Goal: Information Seeking & Learning: Learn about a topic

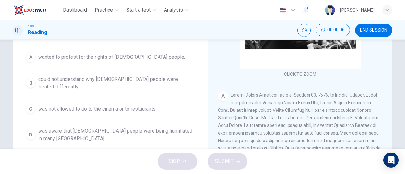
scroll to position [53, 0]
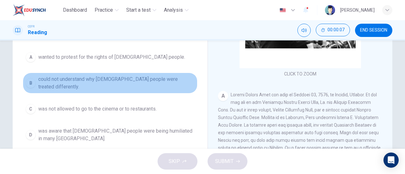
click at [28, 80] on div "B" at bounding box center [31, 83] width 10 height 10
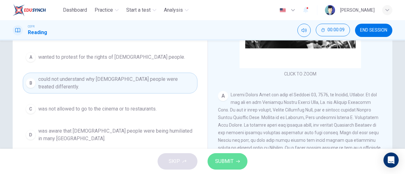
click at [232, 160] on span "SUBMIT" at bounding box center [224, 161] width 18 height 9
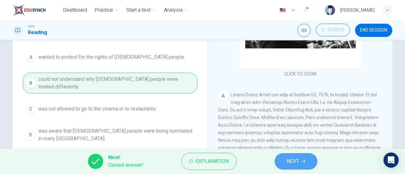
click at [293, 162] on span "NEXT" at bounding box center [293, 161] width 12 height 9
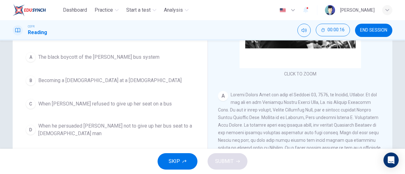
scroll to position [73, 0]
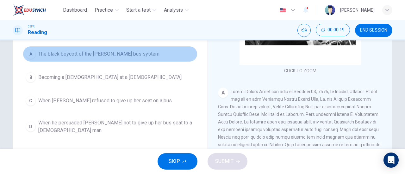
click at [60, 51] on span "The black boycott of the [PERSON_NAME] bus system" at bounding box center [98, 54] width 121 height 8
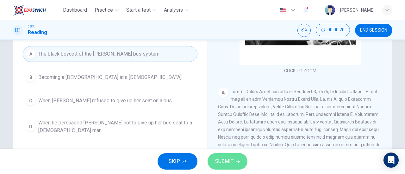
click at [226, 158] on span "SUBMIT" at bounding box center [224, 161] width 18 height 9
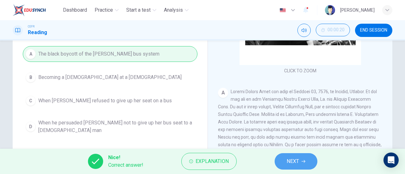
click at [291, 163] on span "NEXT" at bounding box center [293, 161] width 12 height 9
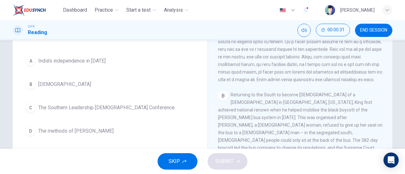
scroll to position [191, 0]
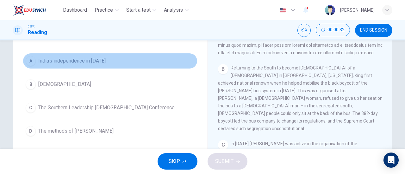
click at [63, 54] on button "A India’s independence in [DATE]" at bounding box center [110, 61] width 175 height 16
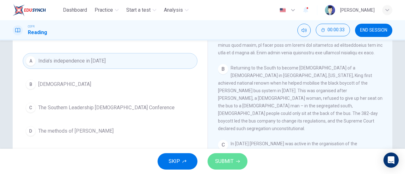
click at [209, 159] on button "SUBMIT" at bounding box center [228, 162] width 40 height 16
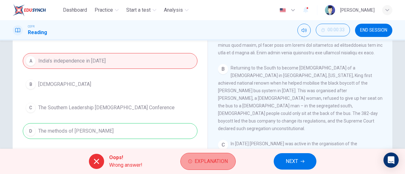
click at [203, 162] on span "Explanation" at bounding box center [211, 161] width 33 height 9
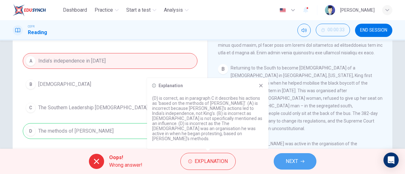
click at [295, 162] on span "NEXT" at bounding box center [292, 161] width 12 height 9
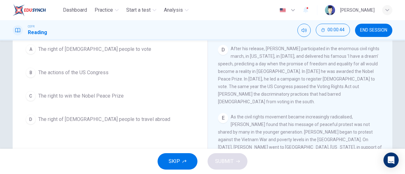
scroll to position [361, 0]
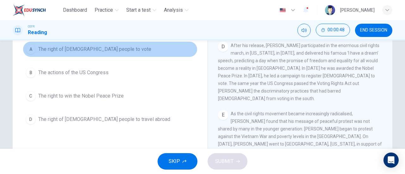
click at [101, 47] on span "The right of [DEMOGRAPHIC_DATA] people to vote" at bounding box center [94, 50] width 113 height 8
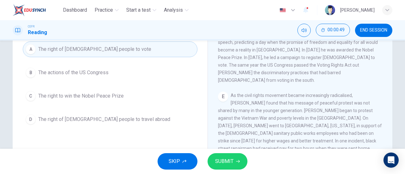
scroll to position [380, 0]
click at [227, 160] on span "SUBMIT" at bounding box center [224, 161] width 18 height 9
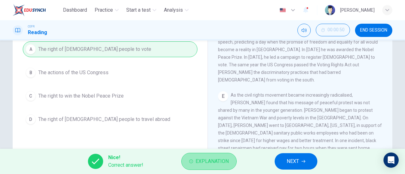
click at [217, 160] on span "Explanation" at bounding box center [212, 161] width 33 height 9
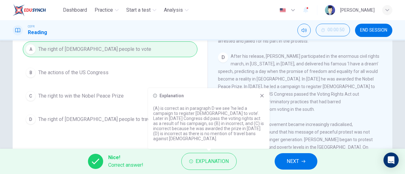
scroll to position [351, 0]
click at [300, 156] on button "NEXT" at bounding box center [296, 162] width 43 height 16
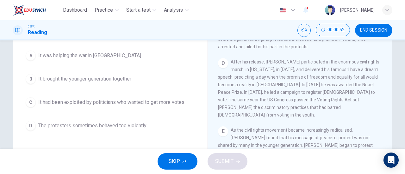
scroll to position [71, 0]
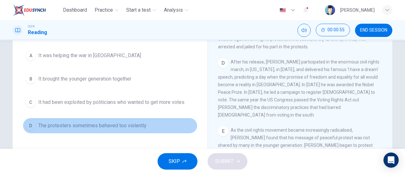
click at [83, 127] on span "The protesters sometimes behaved too violently" at bounding box center [92, 126] width 108 height 8
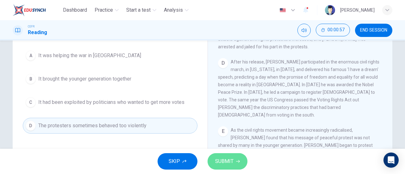
click at [228, 156] on button "SUBMIT" at bounding box center [228, 162] width 40 height 16
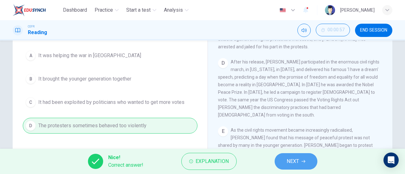
click at [289, 158] on span "NEXT" at bounding box center [293, 161] width 12 height 9
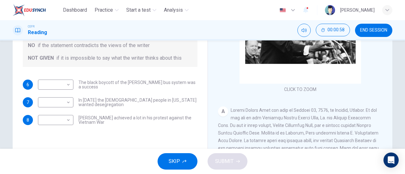
scroll to position [108, 0]
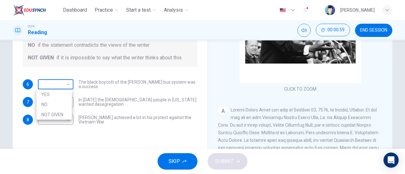
click at [59, 81] on body "Dashboard Practice Start a test Analysis English en ​ [PERSON_NAME] CEFR Readin…" at bounding box center [202, 87] width 405 height 174
click at [52, 95] on li "YES" at bounding box center [53, 95] width 35 height 10
type input "YES"
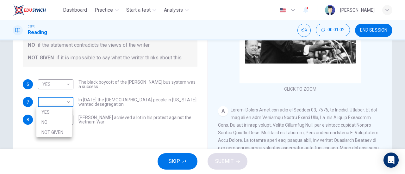
click at [54, 96] on body "Dashboard Practice Start a test Analysis English en ​ [PERSON_NAME] CEFR Readin…" at bounding box center [202, 87] width 405 height 174
click at [51, 119] on li "NO" at bounding box center [53, 122] width 35 height 10
type input "NO"
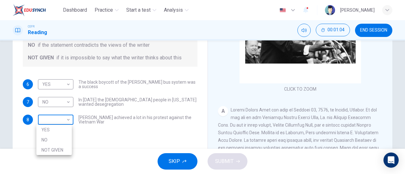
click at [56, 123] on body "Dashboard Practice Start a test Analysis English en ​ [PERSON_NAME] CEFR Readin…" at bounding box center [202, 87] width 405 height 174
click at [55, 153] on li "NOT GIVEN" at bounding box center [53, 150] width 35 height 10
type input "NOT GIVEN"
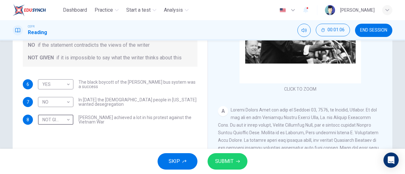
click at [230, 162] on span "SUBMIT" at bounding box center [224, 161] width 18 height 9
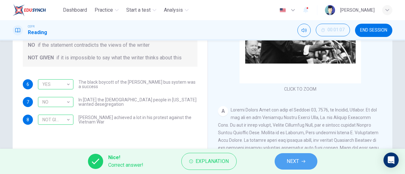
click at [300, 159] on button "NEXT" at bounding box center [296, 162] width 43 height 16
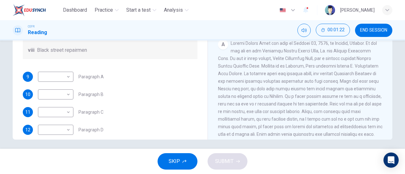
scroll to position [61, 0]
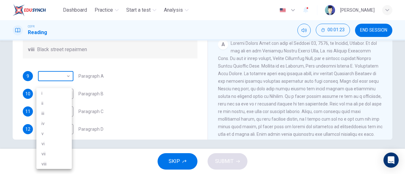
click at [66, 87] on body "Dashboard Practice Start a test Analysis English en ​ [PERSON_NAME] CEFR Readin…" at bounding box center [202, 87] width 405 height 174
click at [52, 138] on li "v" at bounding box center [53, 134] width 35 height 10
type input "v"
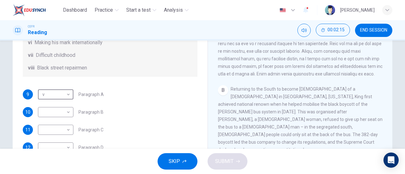
scroll to position [84, 0]
click at [55, 121] on body "Dashboard Practice Start a test Analysis English en ​ [PERSON_NAME] CEFR Readin…" at bounding box center [202, 87] width 405 height 174
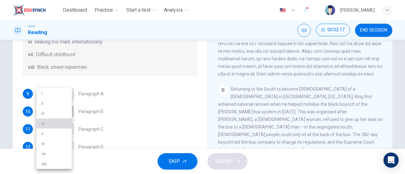
click at [54, 127] on li "iv" at bounding box center [53, 124] width 35 height 10
type input "iv"
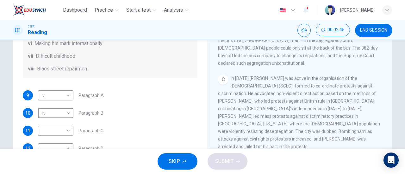
scroll to position [90, 0]
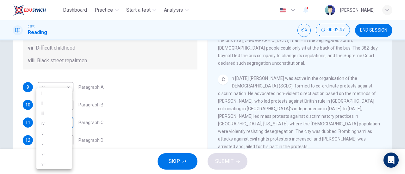
click at [53, 130] on body "Dashboard Practice Start a test Analysis English en ​ [PERSON_NAME] CEFR Readin…" at bounding box center [202, 87] width 405 height 174
click at [53, 107] on li "ii" at bounding box center [53, 103] width 35 height 10
type input "ii"
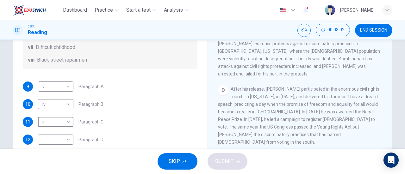
scroll to position [111, 0]
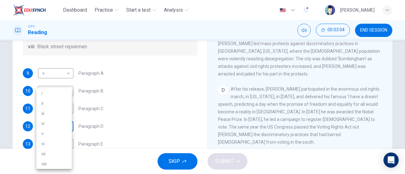
click at [50, 128] on body "Dashboard Practice Start a test Analysis English en ​ [PERSON_NAME] CEFR Readin…" at bounding box center [202, 87] width 405 height 174
click at [51, 93] on li "i" at bounding box center [53, 93] width 35 height 10
type input "i"
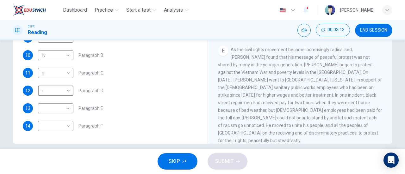
scroll to position [131, 0]
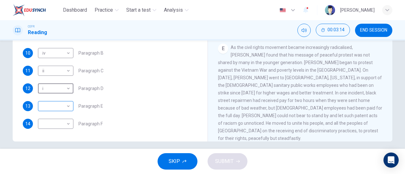
click at [62, 111] on body "Dashboard Practice Start a test Analysis English en ​ [PERSON_NAME] CEFR Readin…" at bounding box center [202, 87] width 405 height 174
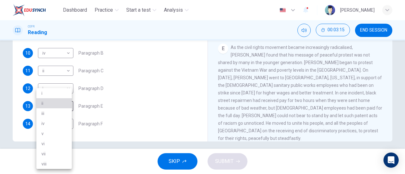
click at [54, 103] on li "ii" at bounding box center [53, 103] width 35 height 10
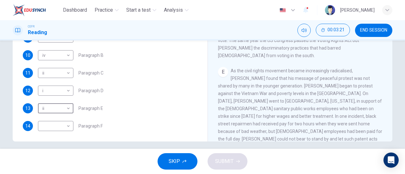
scroll to position [103, 0]
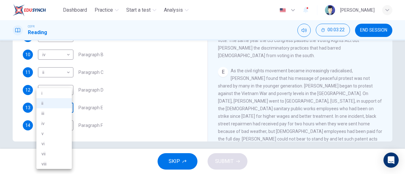
click at [59, 118] on body "Dashboard Practice Start a test Analysis English en ​ [PERSON_NAME] CEFR Readin…" at bounding box center [202, 87] width 405 height 174
click at [51, 141] on li "vi" at bounding box center [53, 144] width 35 height 10
type input "vi"
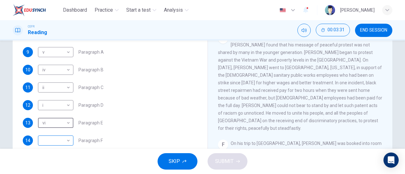
scroll to position [115, 0]
click at [60, 145] on body "Dashboard Practice Start a test Analysis English en ​ [PERSON_NAME] CEFR Readin…" at bounding box center [202, 87] width 405 height 174
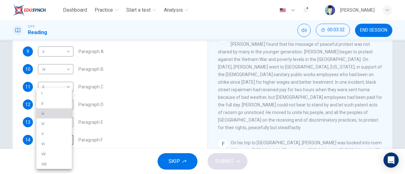
click at [62, 113] on li "iii" at bounding box center [53, 114] width 35 height 10
type input "iii"
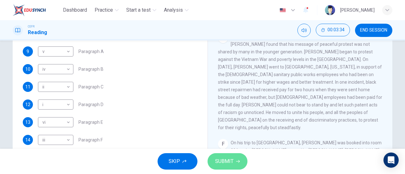
click at [228, 166] on span "SUBMIT" at bounding box center [224, 161] width 18 height 9
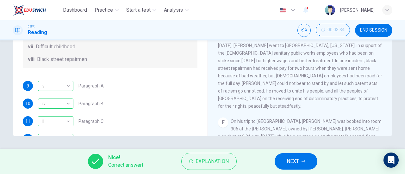
scroll to position [47, 0]
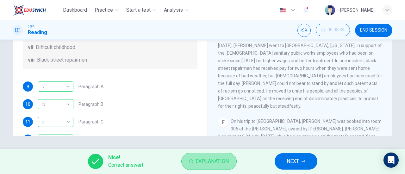
click at [196, 164] on span "Explanation" at bounding box center [212, 161] width 33 height 9
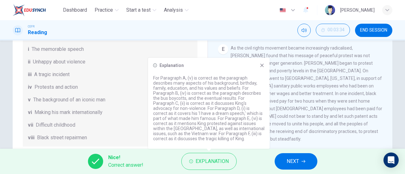
scroll to position [15, 0]
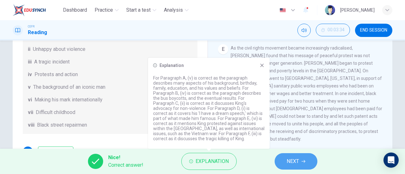
click at [301, 158] on button "NEXT" at bounding box center [296, 162] width 43 height 16
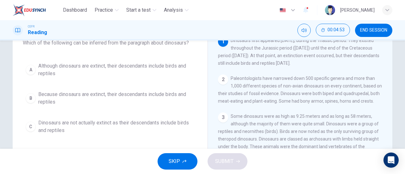
scroll to position [44, 0]
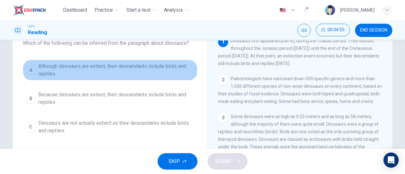
click at [131, 72] on span "Although dinosaurs are extinct, their descendants include birds and reptiles" at bounding box center [116, 70] width 156 height 15
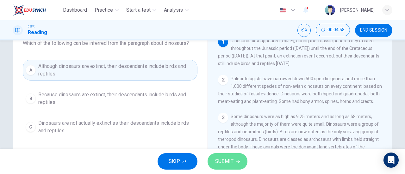
click at [221, 159] on span "SUBMIT" at bounding box center [224, 161] width 18 height 9
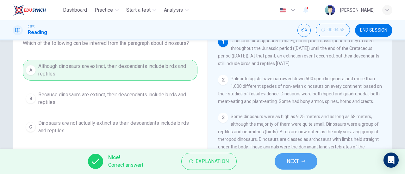
click at [299, 164] on span "NEXT" at bounding box center [293, 161] width 12 height 9
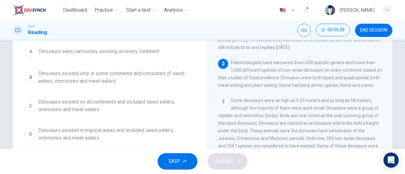
scroll to position [61, 0]
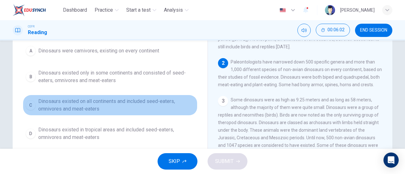
click at [119, 103] on span "Dinosaurs existed on all continents and included seed-eaters, omnivores and mea…" at bounding box center [116, 105] width 156 height 15
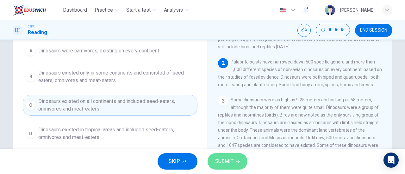
click at [225, 166] on span "SUBMIT" at bounding box center [224, 161] width 18 height 9
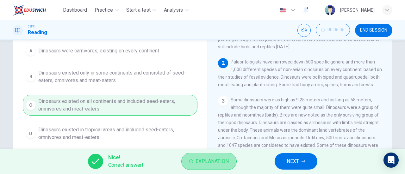
click at [211, 167] on button "Explanation" at bounding box center [208, 161] width 55 height 17
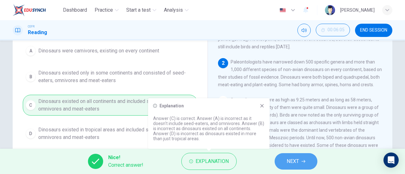
click at [304, 162] on icon "button" at bounding box center [304, 161] width 4 height 3
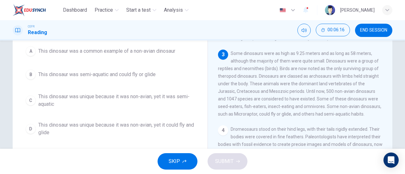
scroll to position [59, 0]
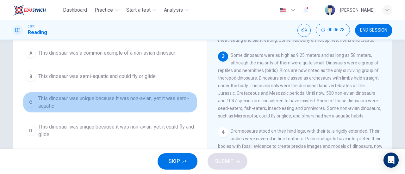
click at [157, 110] on button "C This dinosaur was unique because it was non-avian, yet it was semi-aquatic" at bounding box center [110, 102] width 175 height 21
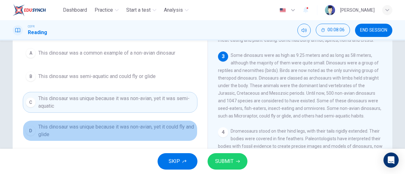
click at [135, 129] on span "This dinosaur was unique because it was non-avian, yet it could fly and glide" at bounding box center [116, 130] width 156 height 15
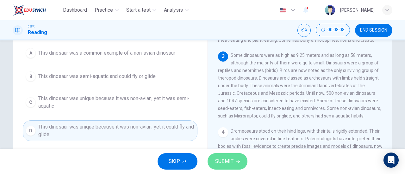
click at [228, 162] on span "SUBMIT" at bounding box center [224, 161] width 18 height 9
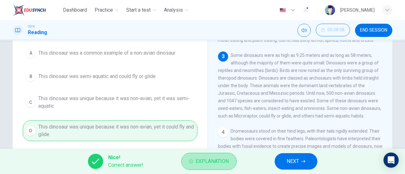
click at [228, 162] on span "Explanation" at bounding box center [212, 161] width 33 height 9
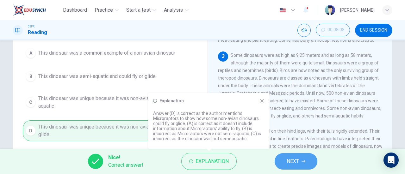
click at [302, 159] on button "NEXT" at bounding box center [296, 162] width 43 height 16
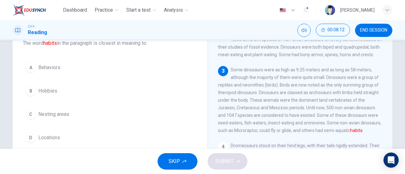
scroll to position [44, 0]
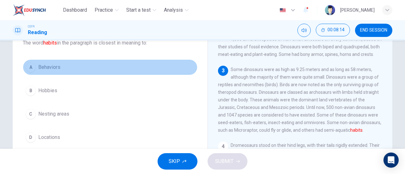
click at [35, 70] on button "A Behaviors" at bounding box center [110, 68] width 175 height 16
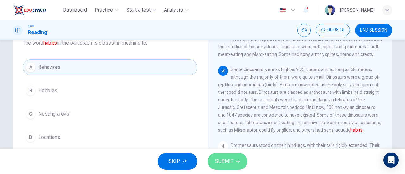
click at [238, 160] on icon "button" at bounding box center [238, 162] width 4 height 4
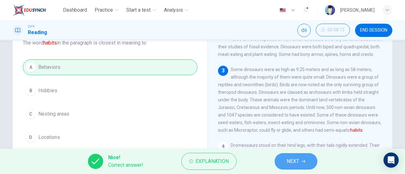
click at [299, 157] on button "NEXT" at bounding box center [296, 162] width 43 height 16
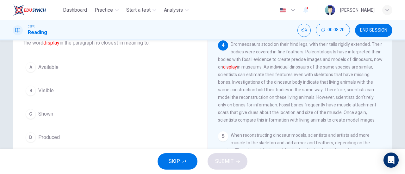
scroll to position [148, 0]
click at [39, 116] on span "Shown" at bounding box center [45, 114] width 15 height 8
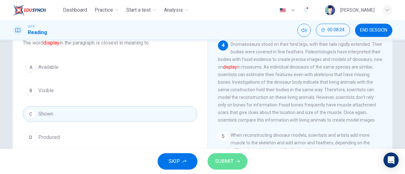
click at [227, 155] on button "SUBMIT" at bounding box center [228, 162] width 40 height 16
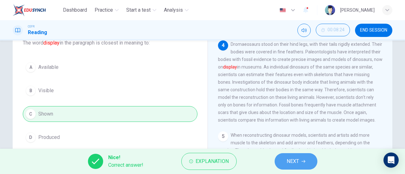
click at [294, 160] on span "NEXT" at bounding box center [293, 161] width 12 height 9
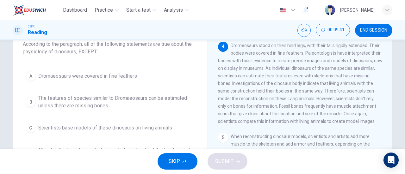
scroll to position [40, 0]
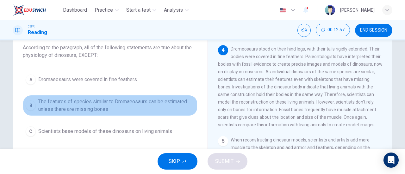
click at [142, 104] on span "The features of species similar to Dromaeosaurs can be estimated unless there a…" at bounding box center [116, 105] width 156 height 15
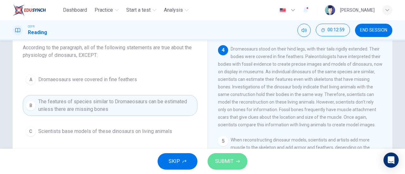
click at [223, 165] on span "SUBMIT" at bounding box center [224, 161] width 18 height 9
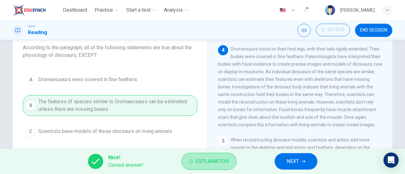
click at [223, 165] on span "Explanation" at bounding box center [212, 161] width 33 height 9
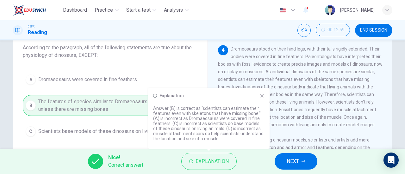
click at [302, 157] on button "NEXT" at bounding box center [296, 162] width 43 height 16
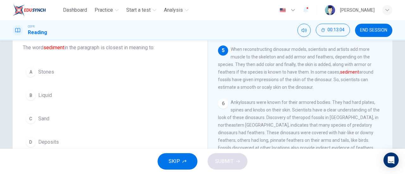
scroll to position [239, 0]
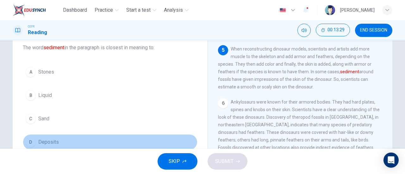
click at [53, 139] on span "Deposits" at bounding box center [48, 143] width 21 height 8
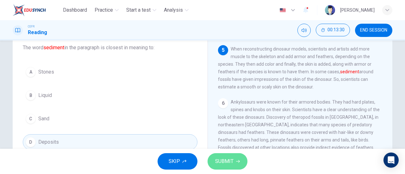
click at [221, 162] on span "SUBMIT" at bounding box center [224, 161] width 18 height 9
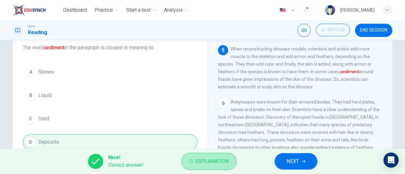
click at [221, 162] on span "Explanation" at bounding box center [212, 161] width 33 height 9
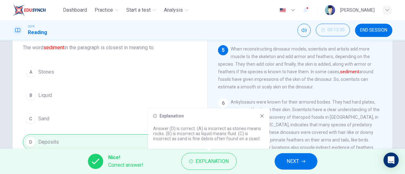
click at [298, 167] on button "NEXT" at bounding box center [296, 162] width 43 height 16
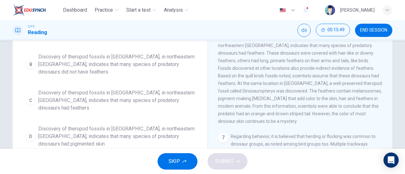
scroll to position [261, 0]
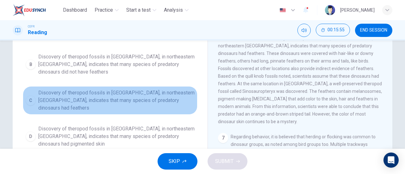
click at [168, 99] on span "Discovery of theropod fossils in [GEOGRAPHIC_DATA], in northeastern [GEOGRAPHIC…" at bounding box center [116, 100] width 156 height 23
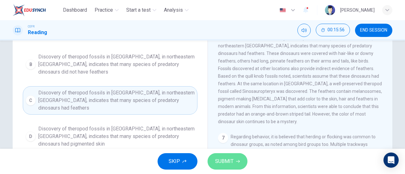
click at [226, 160] on span "SUBMIT" at bounding box center [224, 161] width 18 height 9
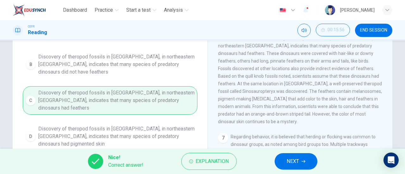
click at [291, 164] on span "NEXT" at bounding box center [293, 161] width 12 height 9
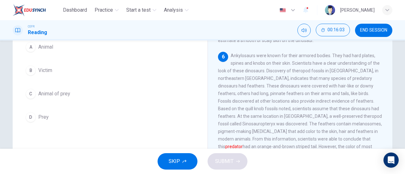
scroll to position [55, 0]
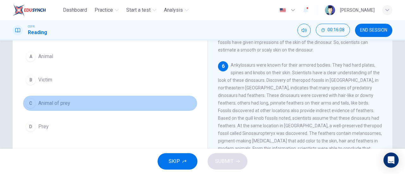
click at [47, 106] on span "Animal of prey" at bounding box center [54, 104] width 32 height 8
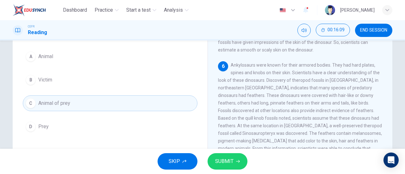
click at [224, 153] on div "SKIP SUBMIT" at bounding box center [202, 161] width 405 height 25
click at [226, 164] on span "SUBMIT" at bounding box center [224, 161] width 18 height 9
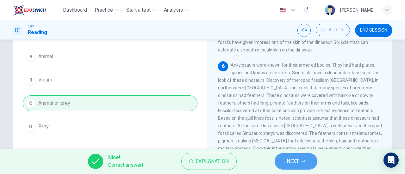
click at [290, 164] on span "NEXT" at bounding box center [293, 161] width 12 height 9
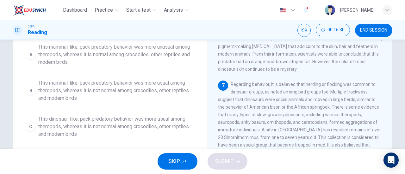
scroll to position [9, 0]
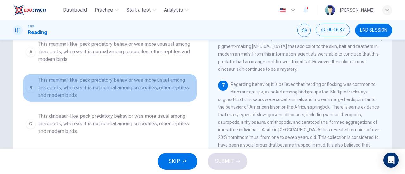
click at [130, 82] on span "This mammal-like, pack predatory behavior was more usual among theropods, where…" at bounding box center [116, 88] width 156 height 23
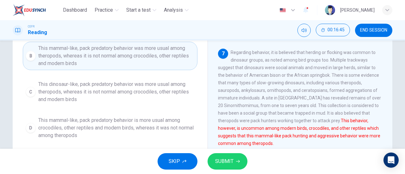
scroll to position [119, 0]
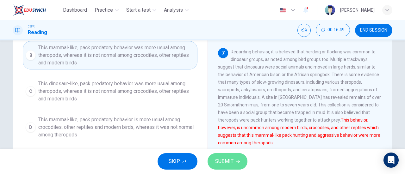
click at [227, 159] on span "SUBMIT" at bounding box center [224, 161] width 18 height 9
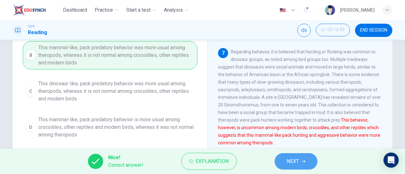
click at [299, 160] on span "NEXT" at bounding box center [293, 161] width 12 height 9
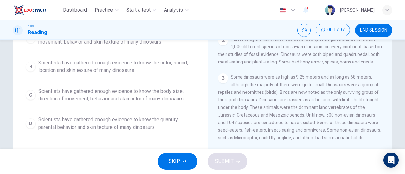
scroll to position [85, 0]
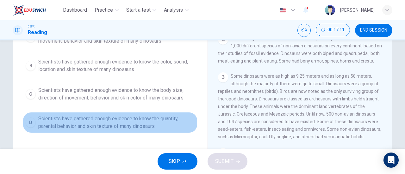
click at [141, 124] on span "Scientists have gathered enough evidence to know the quantity, parental behavio…" at bounding box center [116, 122] width 156 height 15
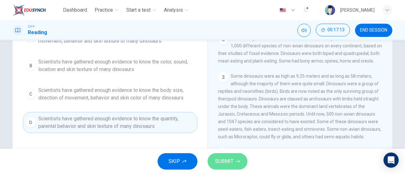
click at [230, 164] on span "SUBMIT" at bounding box center [224, 161] width 18 height 9
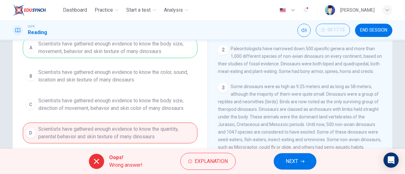
scroll to position [74, 0]
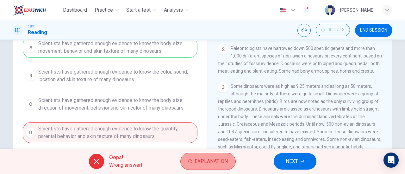
click at [216, 163] on span "Explanation" at bounding box center [211, 161] width 33 height 9
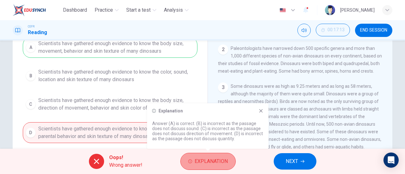
click at [198, 157] on button "Explanation" at bounding box center [207, 161] width 55 height 17
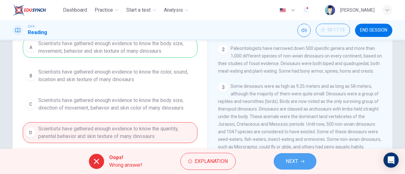
click at [301, 159] on button "NEXT" at bounding box center [295, 162] width 43 height 16
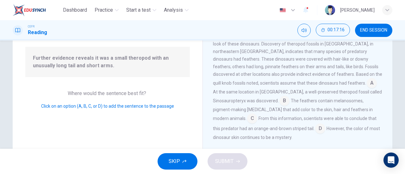
scroll to position [59, 0]
click at [367, 88] on input at bounding box center [372, 83] width 10 height 10
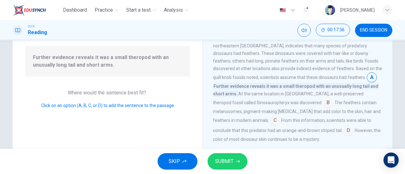
scroll to position [300, 0]
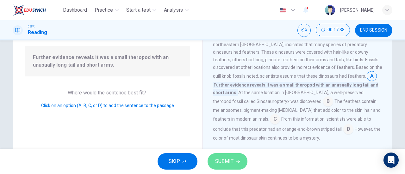
click at [225, 162] on span "SUBMIT" at bounding box center [224, 161] width 18 height 9
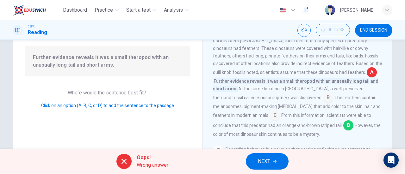
scroll to position [304, 0]
click at [277, 161] on icon "button" at bounding box center [275, 161] width 4 height 3
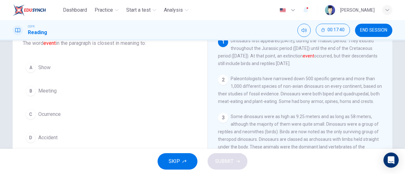
scroll to position [44, 0]
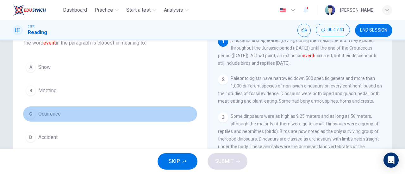
click at [41, 115] on span "Ocurrence" at bounding box center [49, 114] width 22 height 8
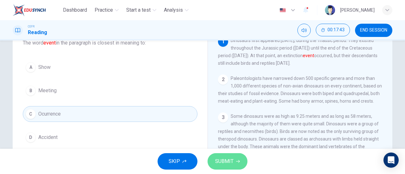
click at [219, 160] on span "SUBMIT" at bounding box center [224, 161] width 18 height 9
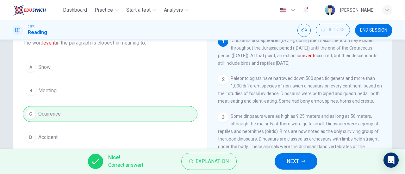
click at [297, 165] on span "NEXT" at bounding box center [293, 161] width 12 height 9
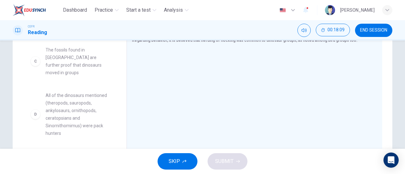
scroll to position [99, 0]
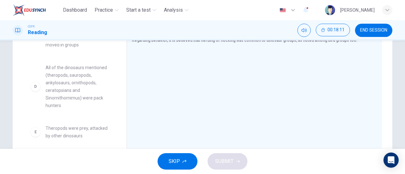
click at [87, 130] on span "Theropods were prey, attacked by other dinosaurs" at bounding box center [79, 132] width 66 height 15
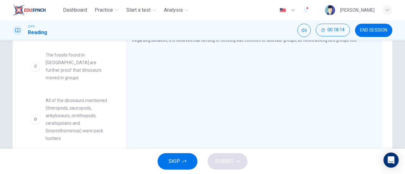
scroll to position [66, 0]
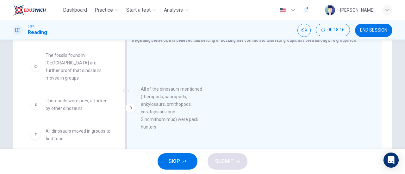
drag, startPoint x: 73, startPoint y: 107, endPoint x: 182, endPoint y: 99, distance: 109.8
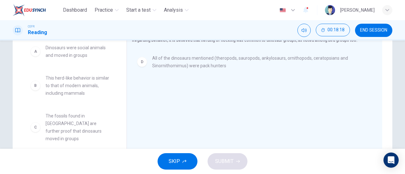
scroll to position [0, 0]
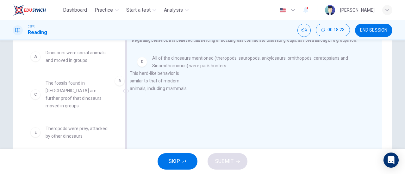
drag, startPoint x: 81, startPoint y: 94, endPoint x: 170, endPoint y: 85, distance: 89.1
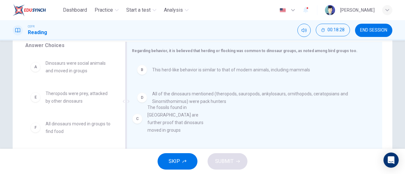
drag, startPoint x: 75, startPoint y: 106, endPoint x: 183, endPoint y: 121, distance: 108.6
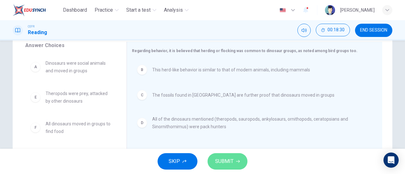
click at [237, 159] on button "SUBMIT" at bounding box center [228, 162] width 40 height 16
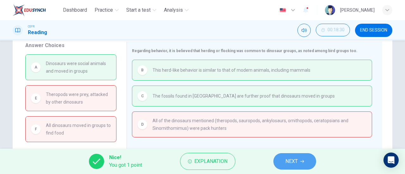
click at [306, 165] on button "NEXT" at bounding box center [294, 162] width 43 height 16
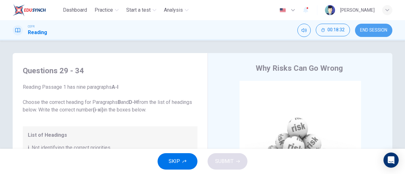
click at [368, 26] on button "END SESSION" at bounding box center [373, 30] width 37 height 13
